Goal: Information Seeking & Learning: Learn about a topic

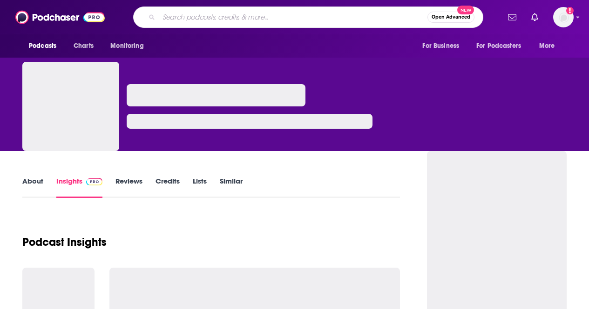
click at [236, 12] on input "Search podcasts, credits, & more..." at bounding box center [293, 17] width 269 height 15
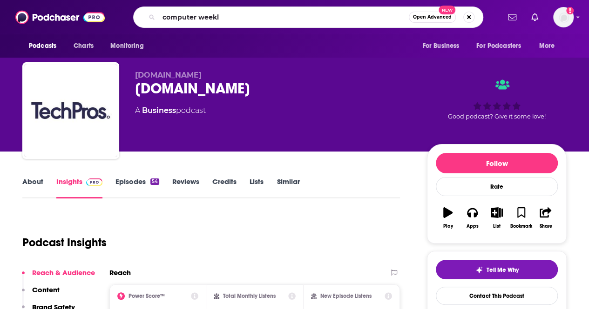
type input "computer weekly"
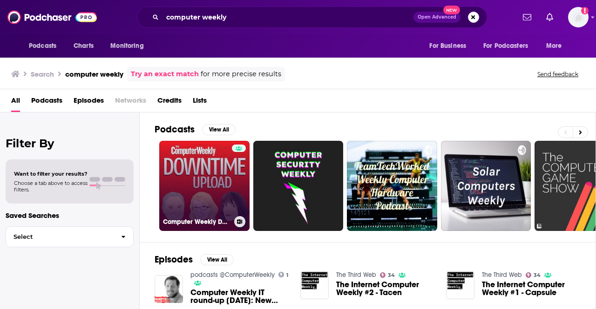
click at [182, 189] on link "Computer Weekly Downtime Upload" at bounding box center [204, 186] width 90 height 90
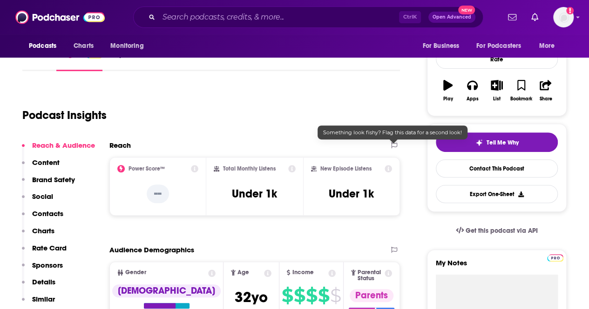
scroll to position [127, 0]
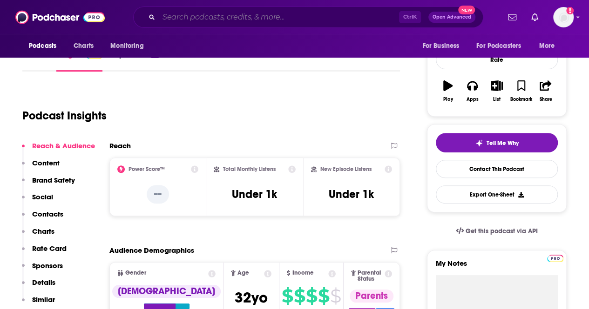
click at [218, 18] on input "Search podcasts, credits, & more..." at bounding box center [279, 17] width 240 height 15
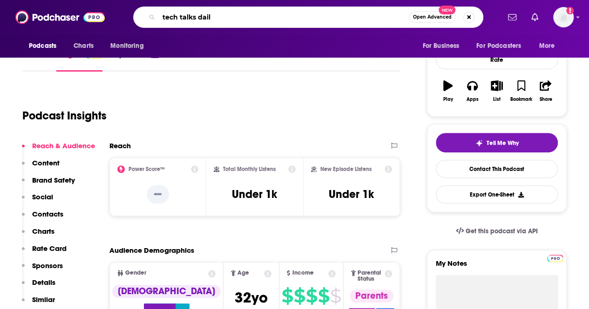
type input "tech talks daily"
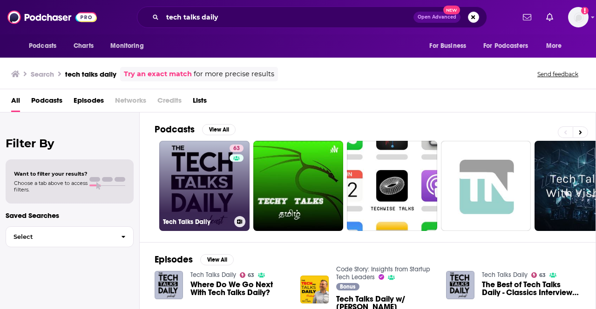
click at [184, 180] on link "63 Tech Talks Daily" at bounding box center [204, 186] width 90 height 90
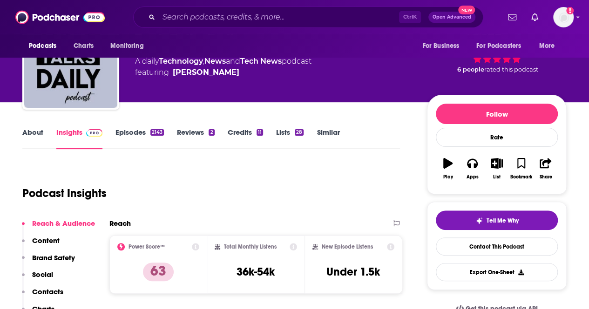
scroll to position [106, 0]
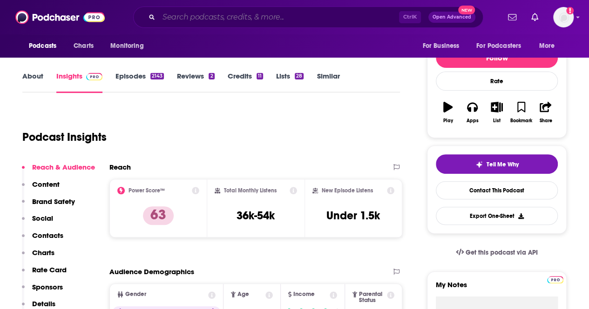
click at [222, 19] on input "Search podcasts, credits, & more..." at bounding box center [279, 17] width 240 height 15
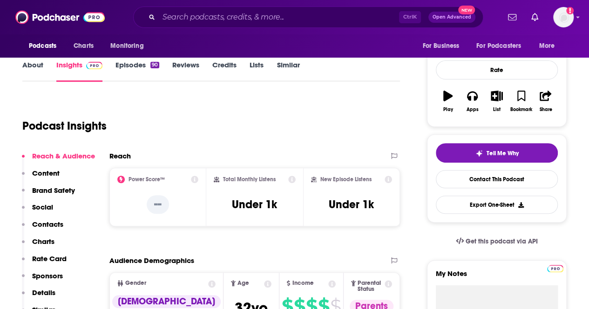
scroll to position [116, 0]
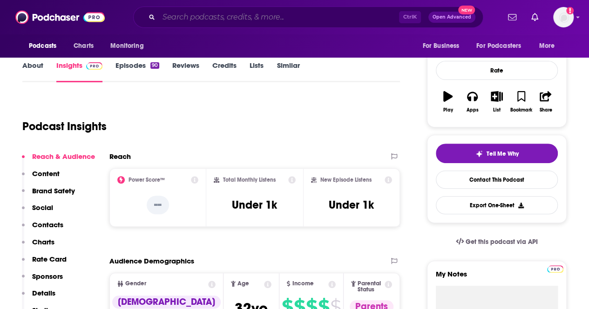
click at [164, 16] on input "Search podcasts, credits, & more..." at bounding box center [279, 17] width 240 height 15
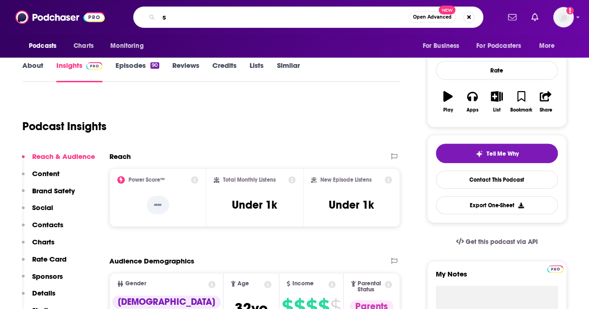
click at [164, 16] on input "s" at bounding box center [284, 17] width 250 height 15
type input "silicon UK"
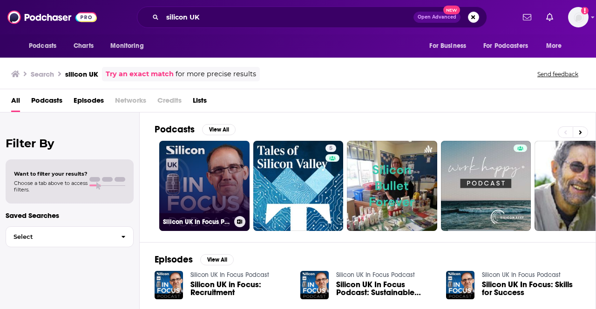
click at [187, 168] on link "Silicon UK In Focus Podcast" at bounding box center [204, 186] width 90 height 90
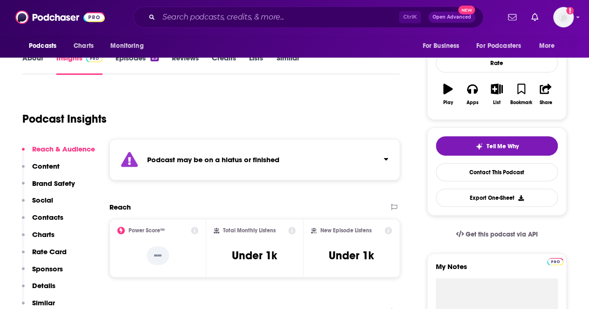
scroll to position [123, 0]
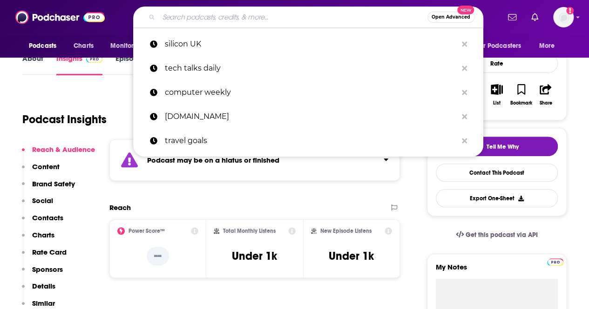
click at [262, 15] on input "Search podcasts, credits, & more..." at bounding box center [293, 17] width 269 height 15
